Goal: Task Accomplishment & Management: Use online tool/utility

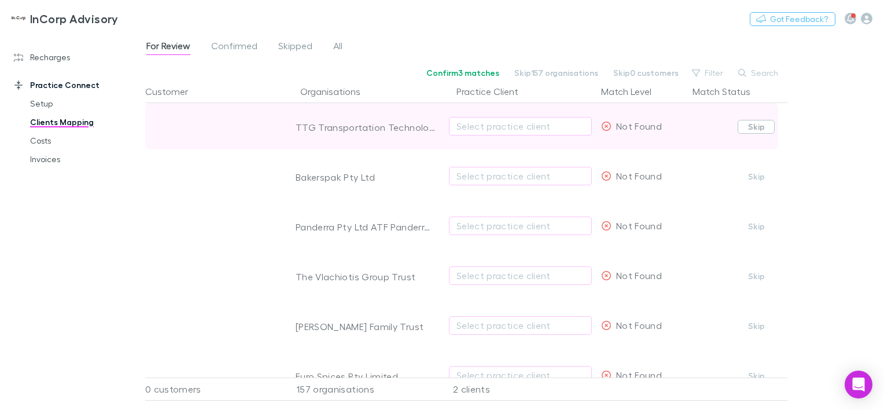
click at [760, 128] on button "Skip" at bounding box center [756, 127] width 37 height 14
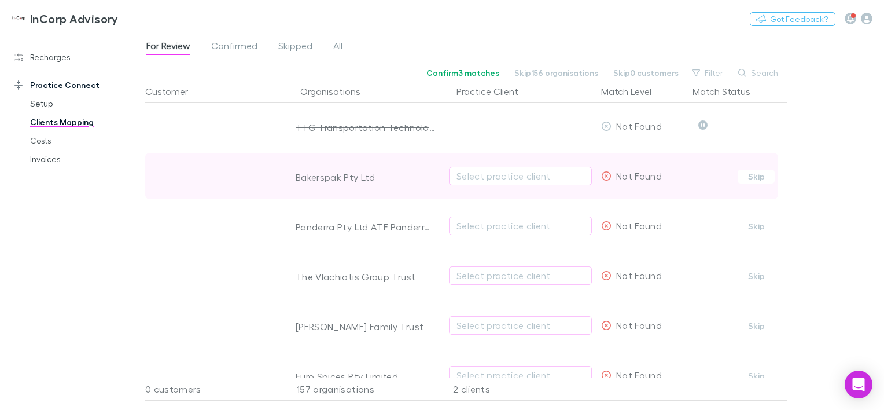
click at [325, 178] on div "Bakerspak Pty Ltd" at bounding box center [366, 177] width 140 height 12
copy div "Bakerspak"
drag, startPoint x: 368, startPoint y: 174, endPoint x: 379, endPoint y: 176, distance: 11.1
click at [369, 175] on div "Bakerspak Pty Ltd" at bounding box center [366, 177] width 140 height 12
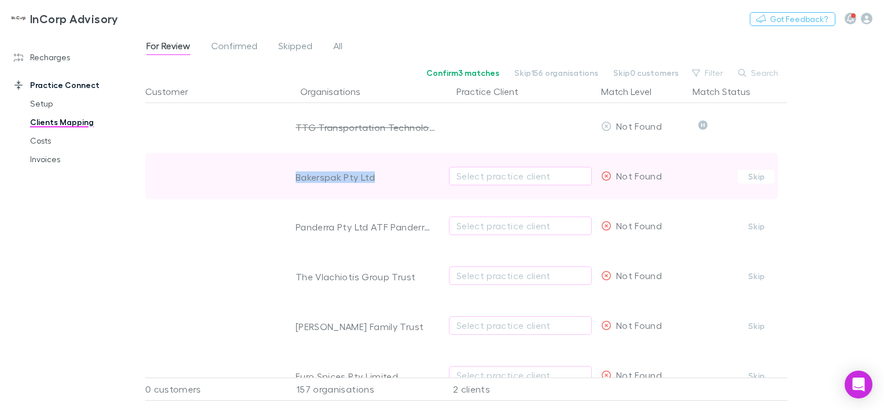
drag, startPoint x: 375, startPoint y: 176, endPoint x: 298, endPoint y: 176, distance: 77.5
click at [298, 176] on div "Bakerspak Pty Ltd" at bounding box center [366, 177] width 140 height 12
copy div "Bakerspak Pty Ltd"
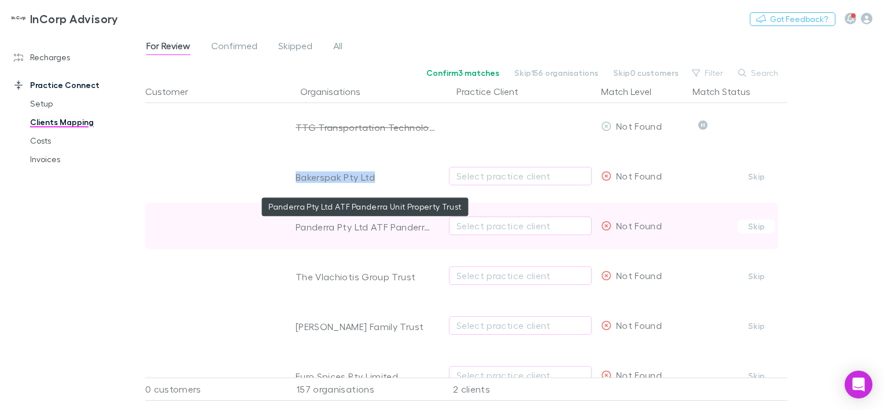
click at [312, 227] on div "Panderra Pty Ltd ATF Panderra Unit Property Trust" at bounding box center [366, 227] width 140 height 12
copy div "Panderra"
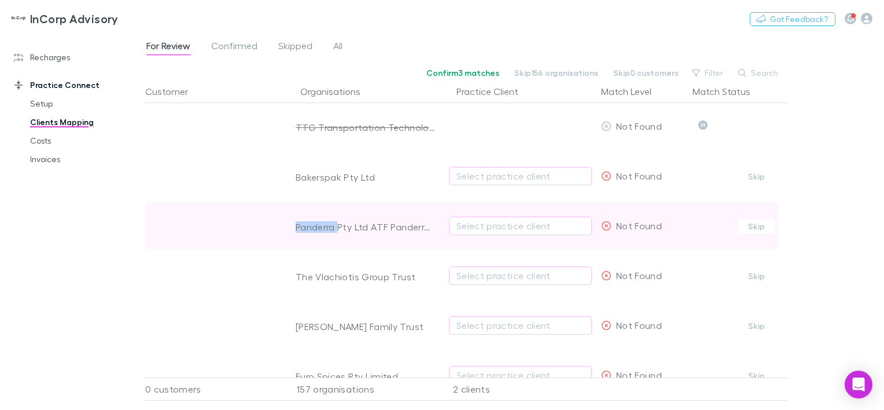
drag, startPoint x: 761, startPoint y: 226, endPoint x: 637, endPoint y: 244, distance: 124.5
click at [761, 226] on button "Skip" at bounding box center [756, 226] width 37 height 14
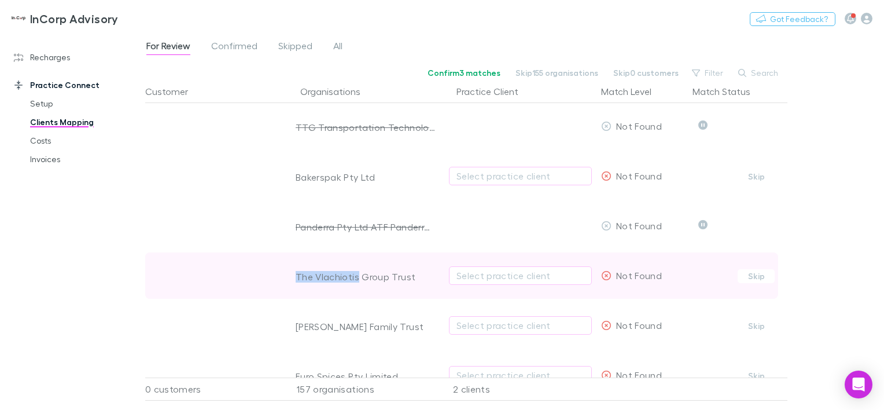
drag, startPoint x: 358, startPoint y: 276, endPoint x: 290, endPoint y: 276, distance: 68.3
click at [290, 276] on div "The Vlachiotis Group Trust" at bounding box center [362, 275] width 156 height 46
copy div "The Vlachiotis"
drag, startPoint x: 416, startPoint y: 281, endPoint x: 279, endPoint y: 277, distance: 136.6
click at [279, 277] on div "The Vlachiotis Group Trust Select practice client Not Found Confirm Skip" at bounding box center [461, 275] width 633 height 46
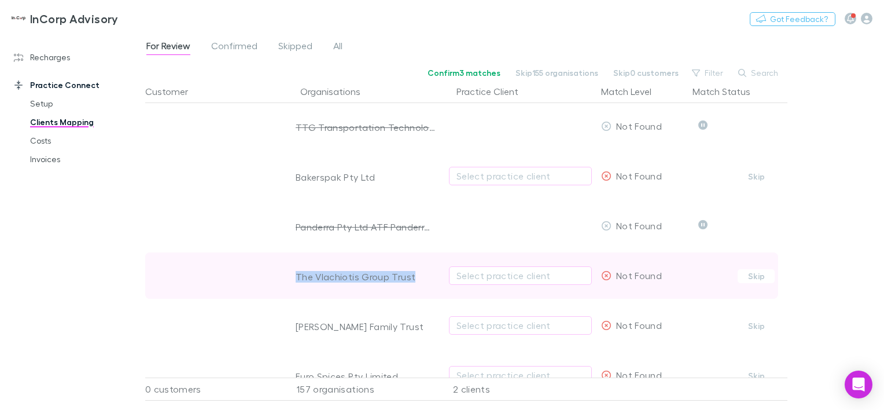
copy div "The Vlachiotis Group Trust"
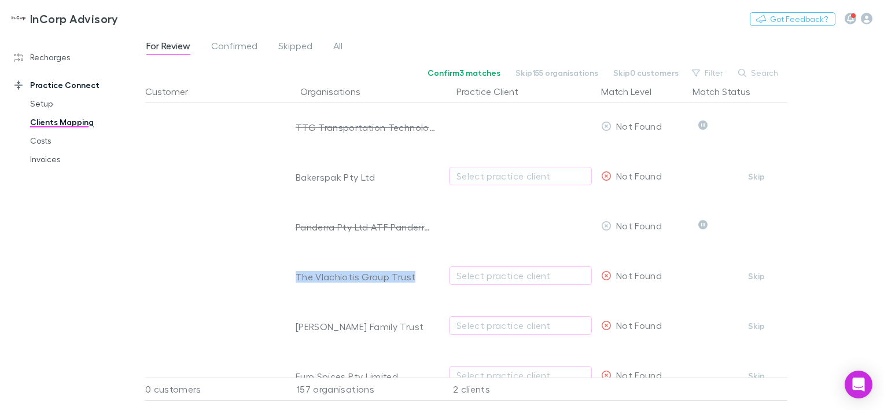
click at [752, 276] on button "Skip" at bounding box center [756, 276] width 37 height 14
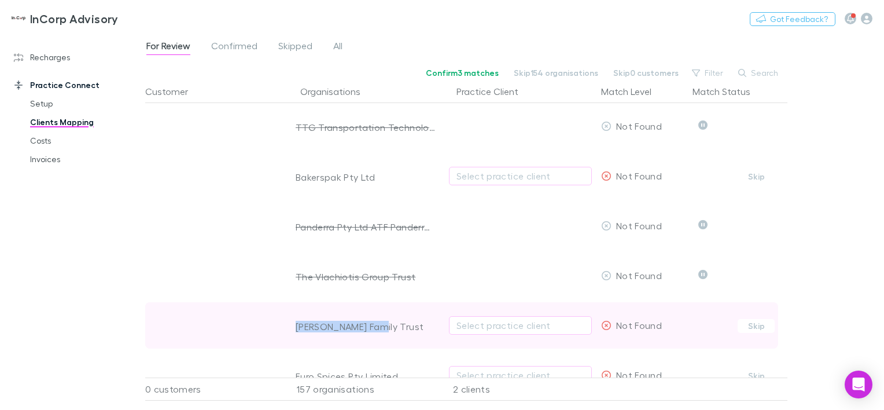
drag, startPoint x: 376, startPoint y: 330, endPoint x: 293, endPoint y: 330, distance: 82.7
click at [293, 330] on div "[PERSON_NAME] Family Trust" at bounding box center [362, 325] width 156 height 46
copy div "[PERSON_NAME] Family Trust"
drag, startPoint x: 768, startPoint y: 323, endPoint x: 726, endPoint y: 340, distance: 45.7
click at [768, 323] on button "Skip" at bounding box center [756, 326] width 37 height 14
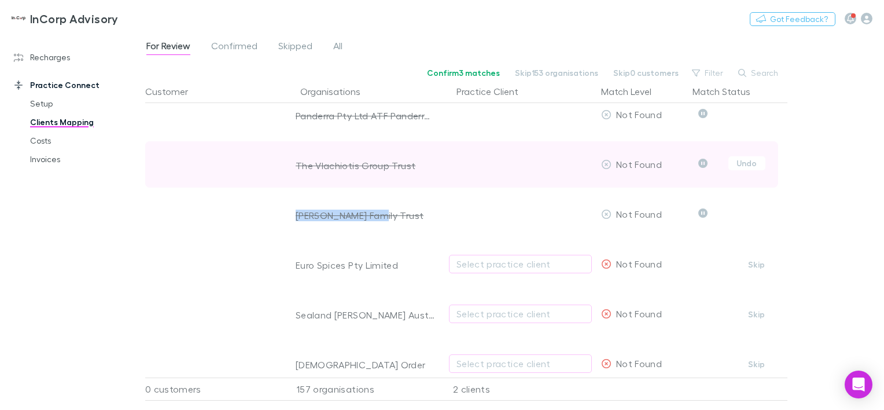
scroll to position [116, 0]
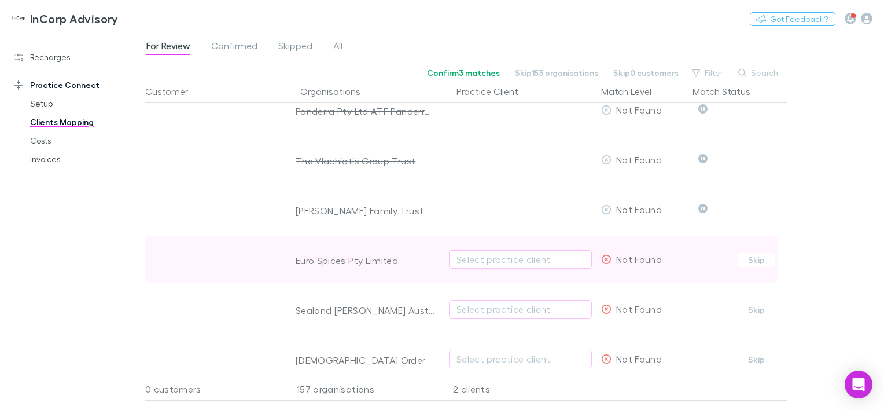
drag, startPoint x: 389, startPoint y: 268, endPoint x: 293, endPoint y: 267, distance: 96.0
click at [293, 267] on div "Euro Spices Pty Limited" at bounding box center [362, 259] width 156 height 46
drag, startPoint x: 348, startPoint y: 261, endPoint x: 294, endPoint y: 263, distance: 54.4
click at [294, 263] on div "Euro Spices Pty Limited" at bounding box center [362, 259] width 156 height 46
copy div "Euro Spices"
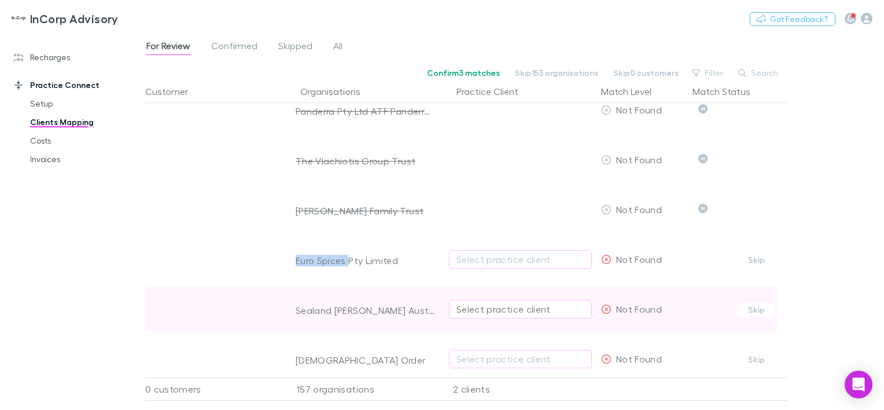
drag, startPoint x: 757, startPoint y: 263, endPoint x: 488, endPoint y: 309, distance: 273.0
click at [757, 263] on button "Skip" at bounding box center [756, 260] width 37 height 14
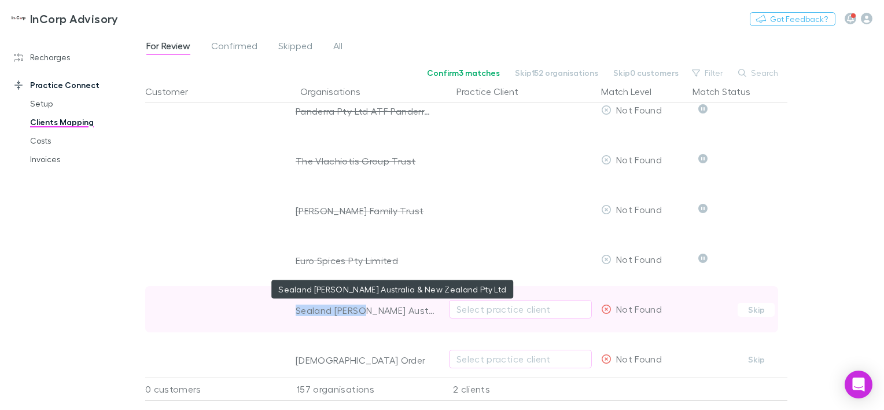
drag, startPoint x: 358, startPoint y: 309, endPoint x: 298, endPoint y: 310, distance: 60.2
click at [298, 310] on div "Sealand [PERSON_NAME] Australia & New Zealand Pty Ltd" at bounding box center [366, 310] width 140 height 12
copy div "Sealand [PERSON_NAME] A"
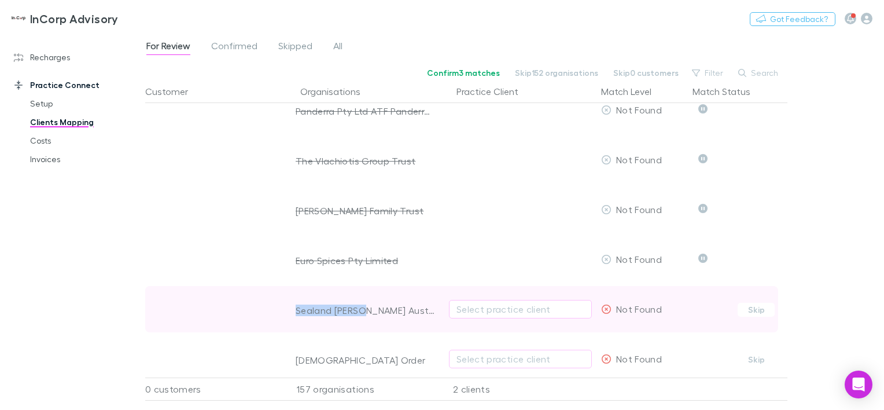
click at [757, 313] on button "Skip" at bounding box center [756, 310] width 37 height 14
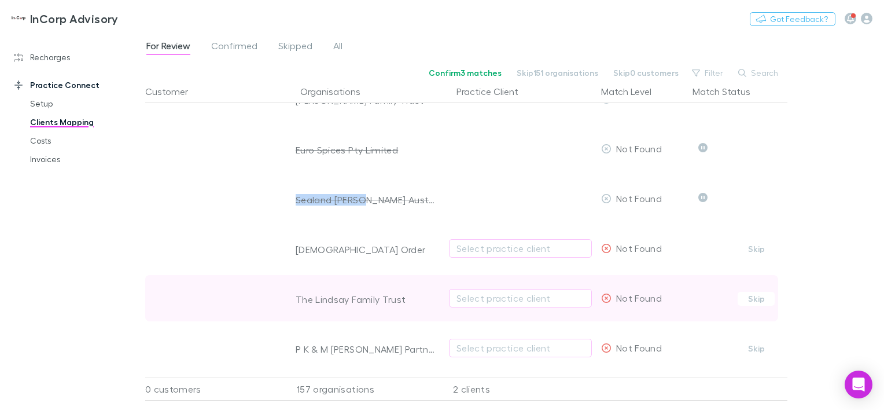
scroll to position [231, 0]
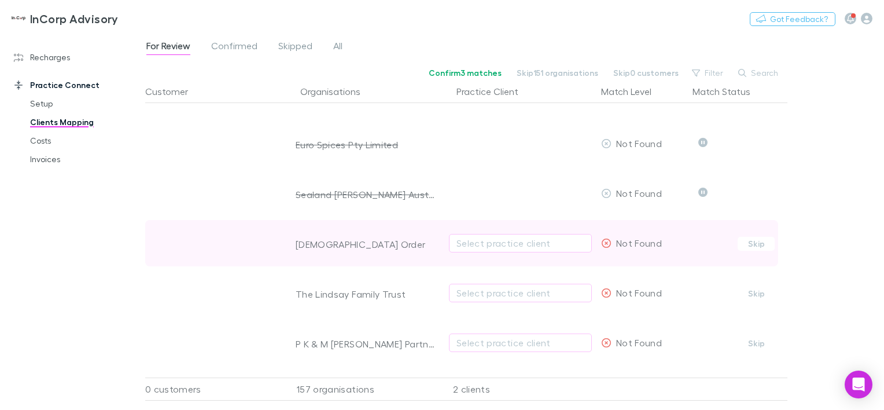
click at [329, 242] on div "[DEMOGRAPHIC_DATA] Order" at bounding box center [366, 244] width 140 height 12
copy div "[DEMOGRAPHIC_DATA]"
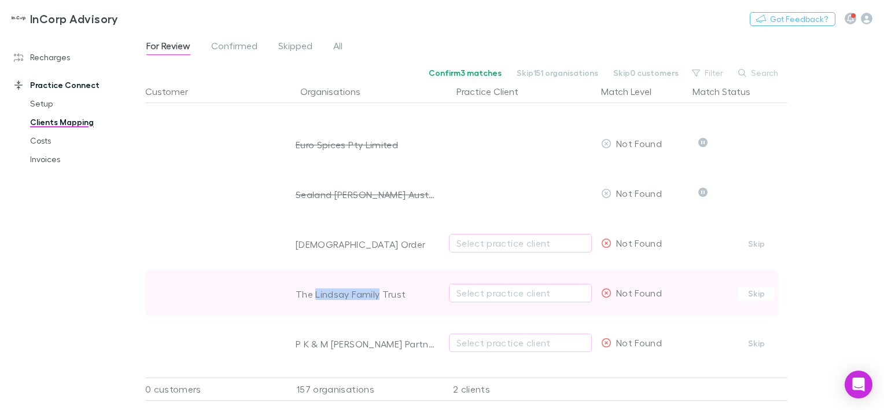
drag, startPoint x: 378, startPoint y: 294, endPoint x: 314, endPoint y: 295, distance: 64.2
click at [314, 295] on div "The Lindsay Family Trust" at bounding box center [366, 294] width 140 height 12
copy div "Lindsay Family"
drag, startPoint x: 754, startPoint y: 241, endPoint x: 762, endPoint y: 286, distance: 45.3
click at [754, 241] on button "Skip" at bounding box center [756, 244] width 37 height 14
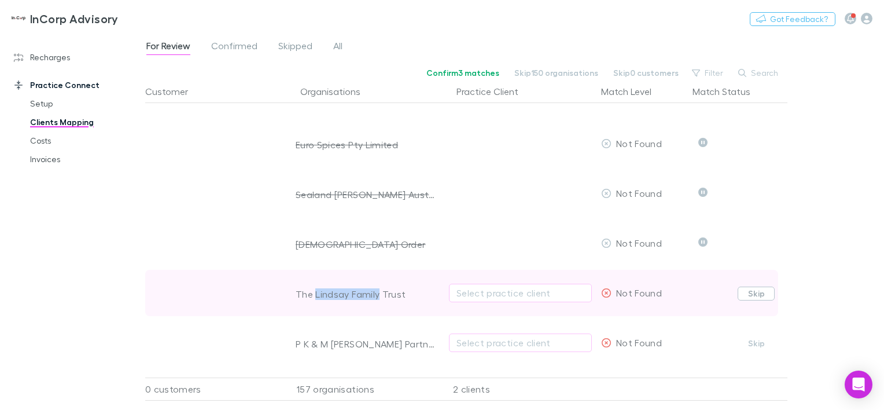
click at [760, 292] on button "Skip" at bounding box center [756, 293] width 37 height 14
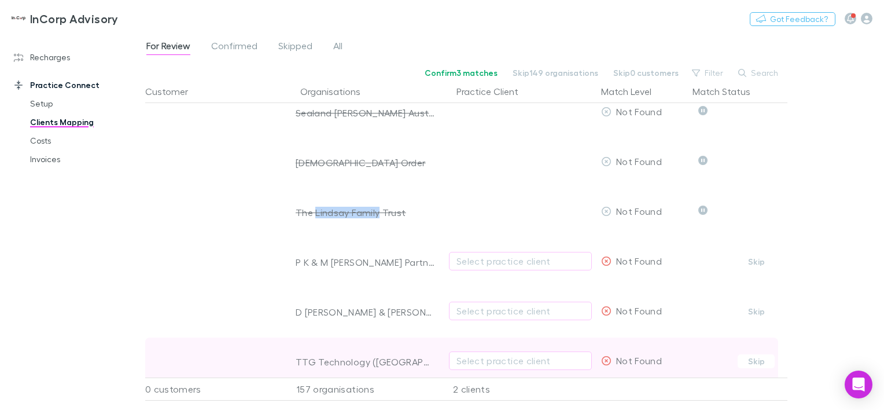
scroll to position [347, 0]
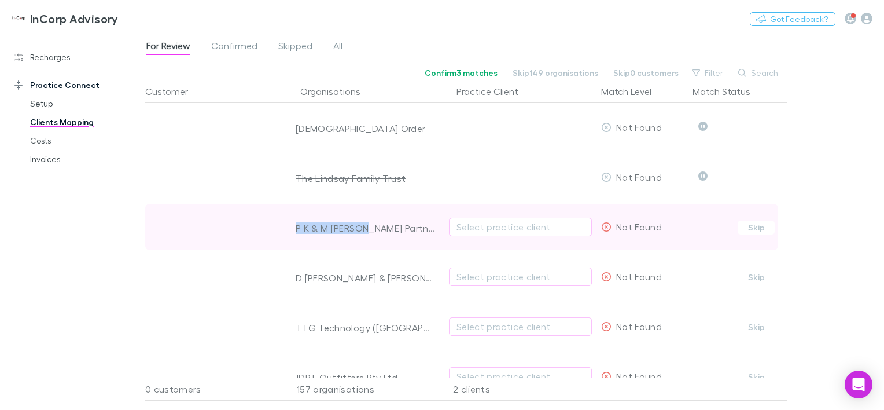
drag, startPoint x: 370, startPoint y: 224, endPoint x: 290, endPoint y: 224, distance: 79.8
click at [290, 224] on div "P K & M [PERSON_NAME] Partnership" at bounding box center [362, 227] width 156 height 46
drag, startPoint x: 750, startPoint y: 231, endPoint x: 743, endPoint y: 227, distance: 8.8
click at [750, 227] on button "Skip" at bounding box center [756, 227] width 37 height 14
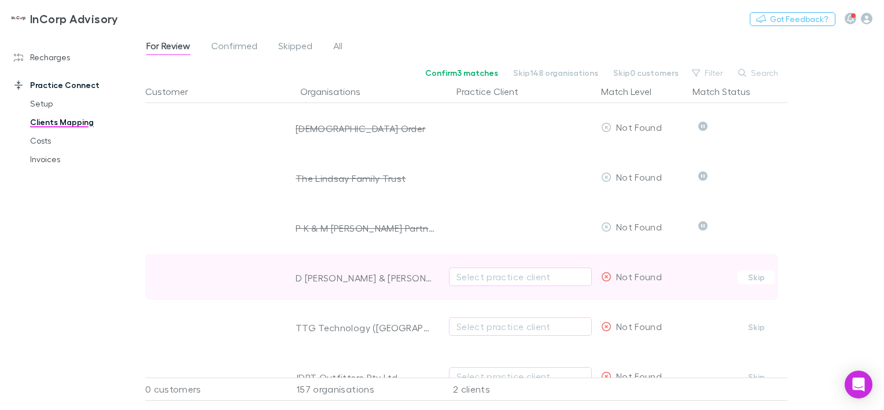
click at [314, 278] on div "D [PERSON_NAME] & [PERSON_NAME]" at bounding box center [366, 278] width 140 height 12
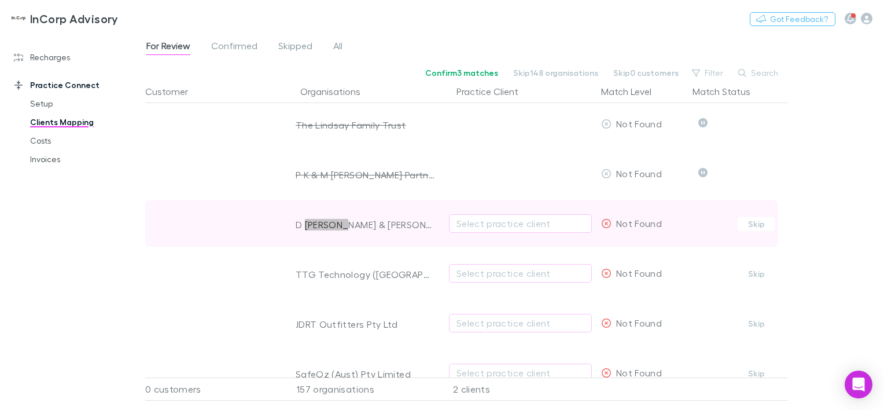
scroll to position [405, 0]
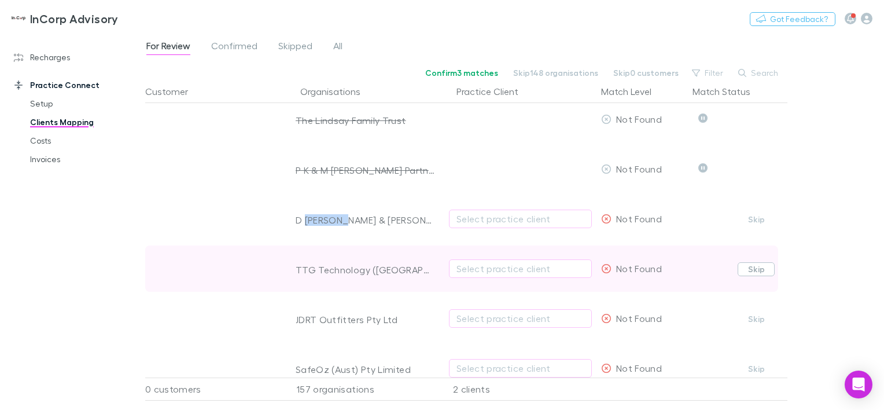
click at [747, 267] on button "Skip" at bounding box center [756, 269] width 37 height 14
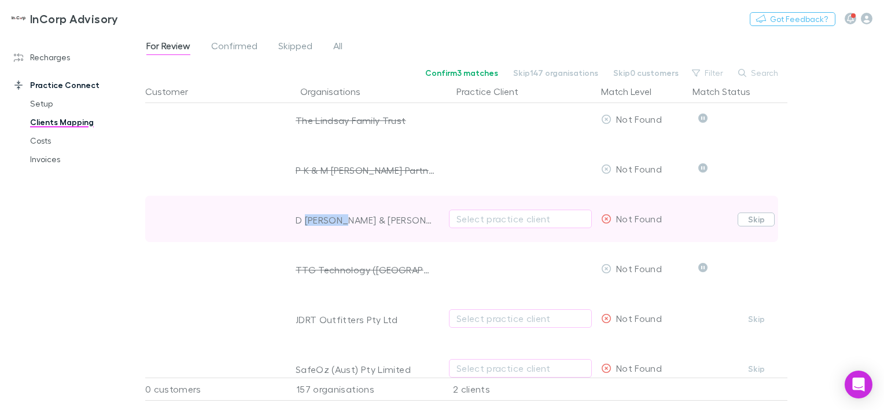
click at [753, 220] on button "Skip" at bounding box center [756, 219] width 37 height 14
click at [753, 216] on button "Undo" at bounding box center [746, 218] width 37 height 14
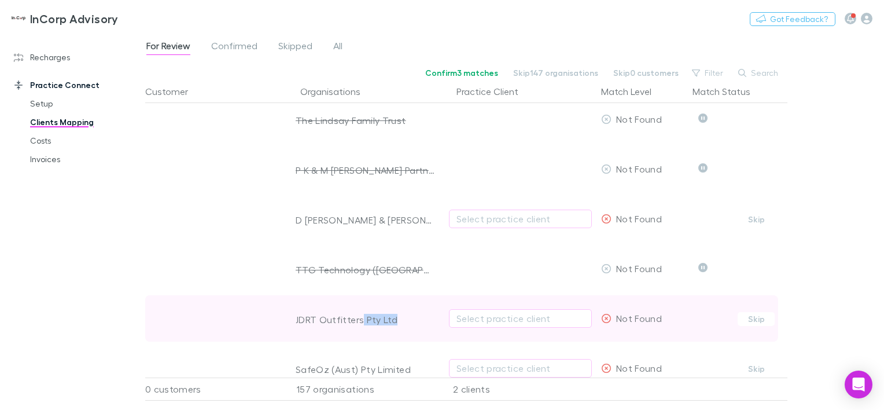
drag, startPoint x: 360, startPoint y: 319, endPoint x: 294, endPoint y: 322, distance: 66.0
click at [294, 322] on div "JDRT Outfitters Pty Ltd" at bounding box center [362, 318] width 156 height 46
drag, startPoint x: 294, startPoint y: 322, endPoint x: 308, endPoint y: 315, distance: 15.8
click at [308, 315] on div "JDRT Outfitters Pty Ltd" at bounding box center [366, 320] width 140 height 12
drag, startPoint x: 294, startPoint y: 316, endPoint x: 363, endPoint y: 318, distance: 68.3
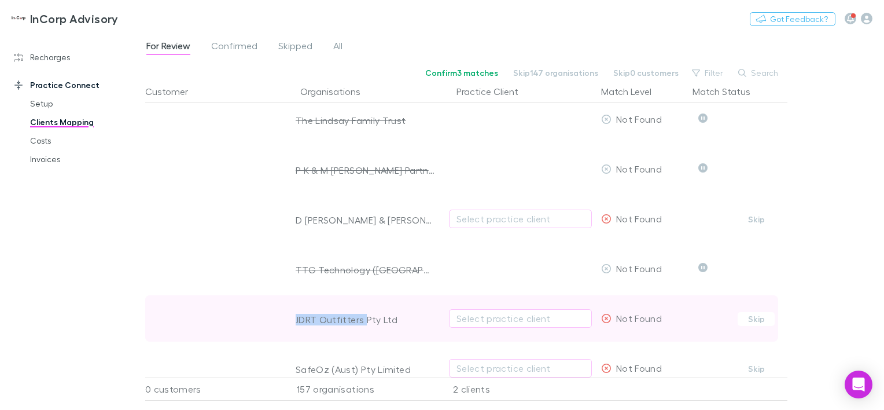
click at [363, 318] on div "JDRT Outfitters Pty Ltd" at bounding box center [362, 318] width 156 height 46
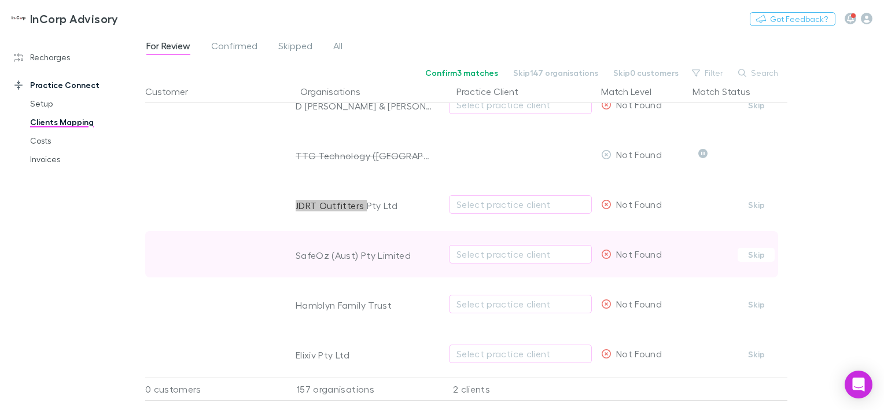
scroll to position [521, 0]
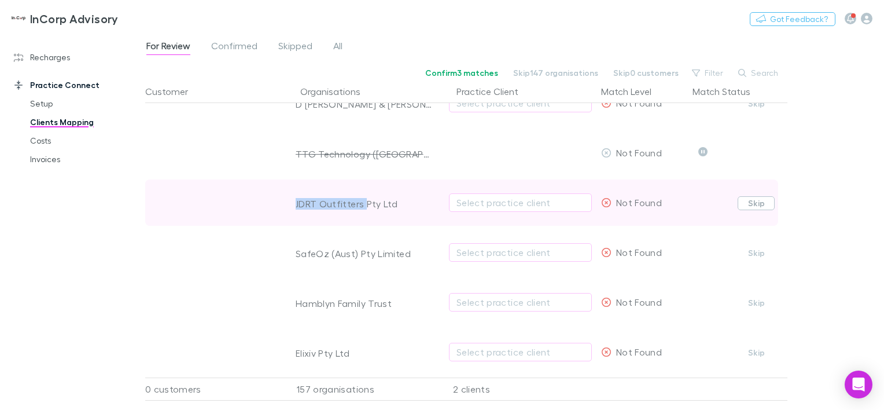
click at [757, 199] on button "Skip" at bounding box center [756, 203] width 37 height 14
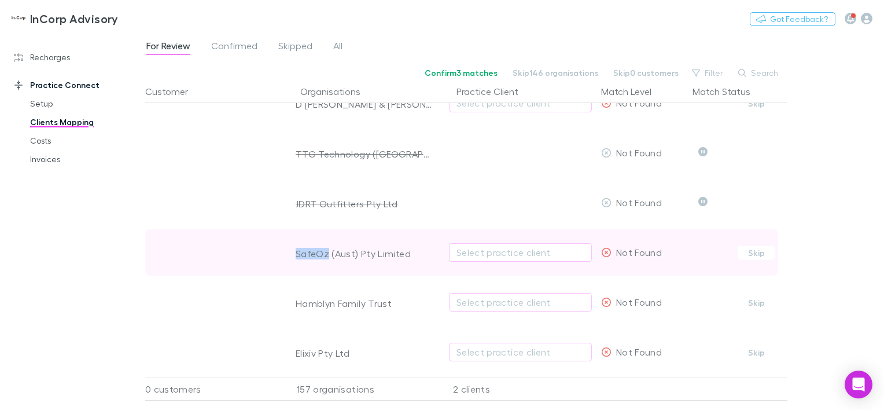
drag, startPoint x: 327, startPoint y: 252, endPoint x: 294, endPoint y: 253, distance: 33.0
click at [294, 253] on div "SafeOz (Aust) Pty Limited" at bounding box center [362, 252] width 156 height 46
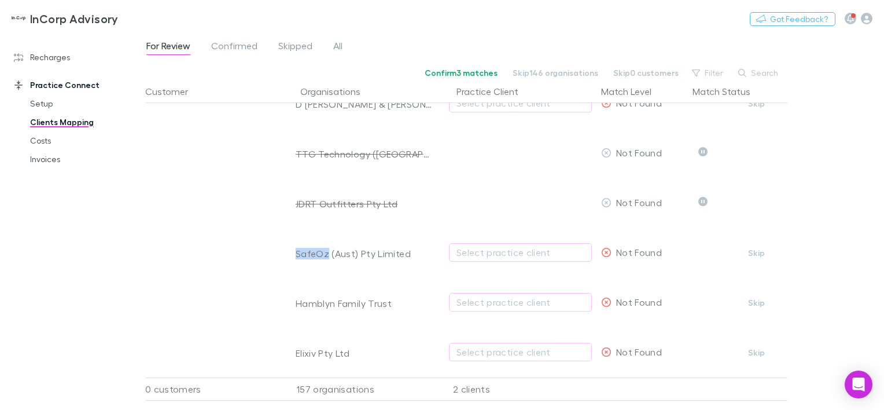
drag, startPoint x: 754, startPoint y: 249, endPoint x: 604, endPoint y: 323, distance: 167.6
click at [754, 249] on button "Skip" at bounding box center [756, 253] width 37 height 14
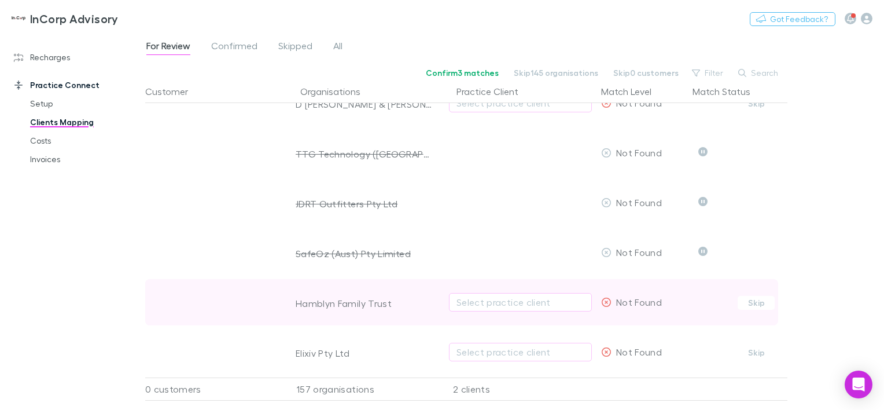
click at [305, 297] on div "Hamblyn Family Trust" at bounding box center [366, 303] width 140 height 12
